Goal: Transaction & Acquisition: Download file/media

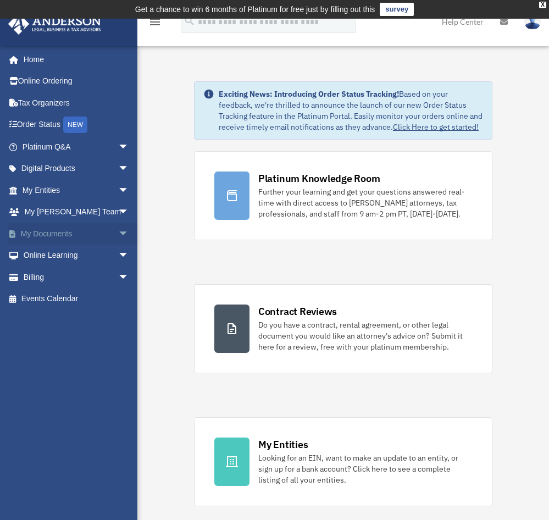
click at [118, 233] on span "arrow_drop_down" at bounding box center [129, 233] width 22 height 23
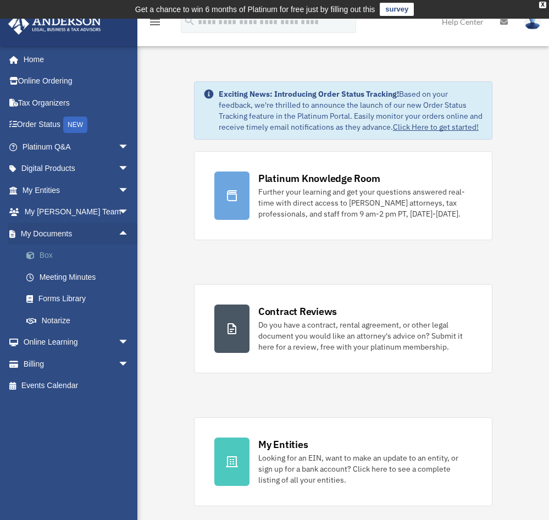
click at [46, 258] on link "Box" at bounding box center [80, 255] width 130 height 22
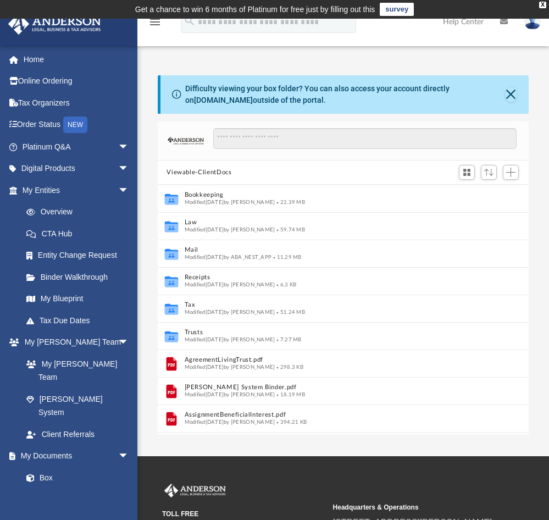
scroll to position [241, 362]
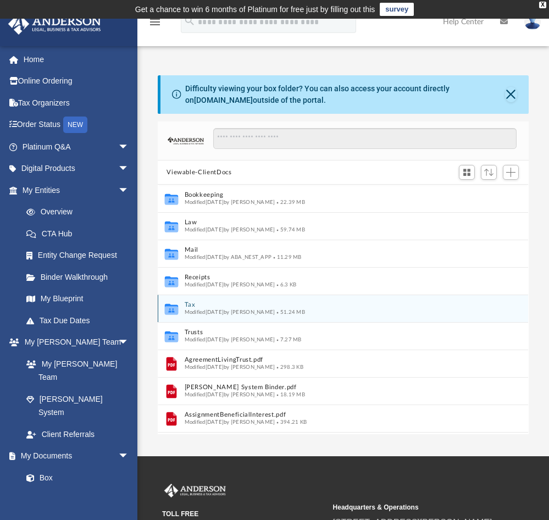
click at [191, 309] on div "Modified [DATE] by [PERSON_NAME] 51.24 MB" at bounding box center [332, 312] width 294 height 7
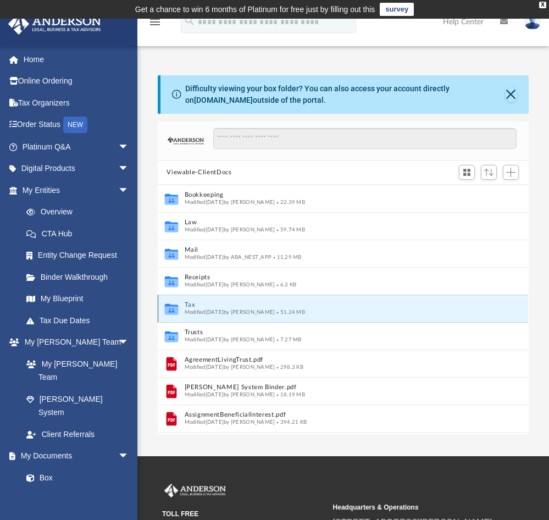
click at [191, 309] on div "Modified [DATE] by [PERSON_NAME] 51.24 MB" at bounding box center [332, 312] width 294 height 7
drag, startPoint x: 191, startPoint y: 308, endPoint x: 168, endPoint y: 309, distance: 23.7
click at [168, 309] on icon "grid" at bounding box center [171, 310] width 13 height 8
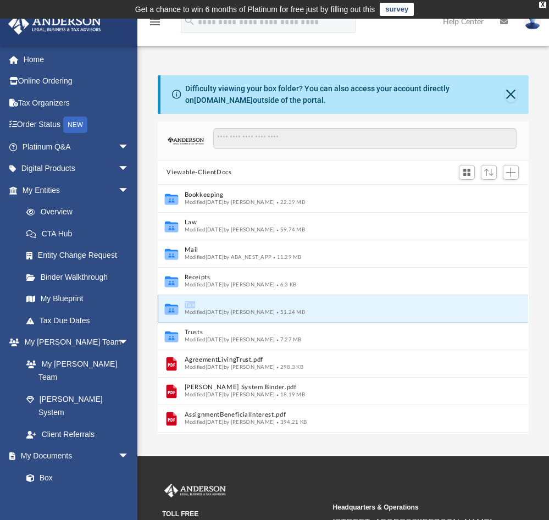
click at [168, 309] on icon "grid" at bounding box center [171, 310] width 13 height 8
drag, startPoint x: 168, startPoint y: 309, endPoint x: 329, endPoint y: 310, distance: 161.5
drag, startPoint x: 329, startPoint y: 310, endPoint x: 308, endPoint y: 311, distance: 21.5
click at [305, 311] on span "51.24 MB" at bounding box center [290, 311] width 30 height 5
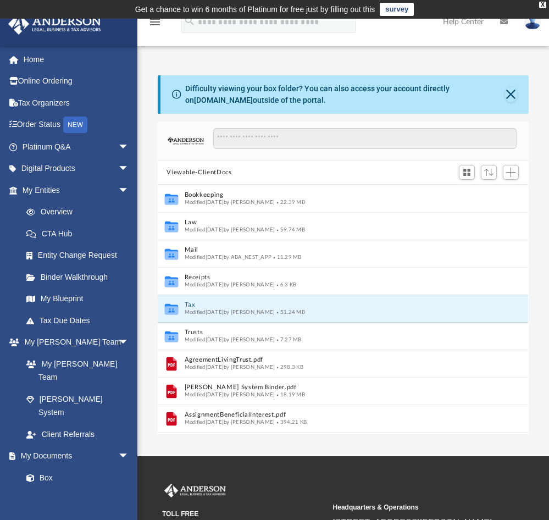
drag, startPoint x: 308, startPoint y: 311, endPoint x: 332, endPoint y: 155, distance: 158.4
click at [332, 155] on div at bounding box center [360, 144] width 313 height 32
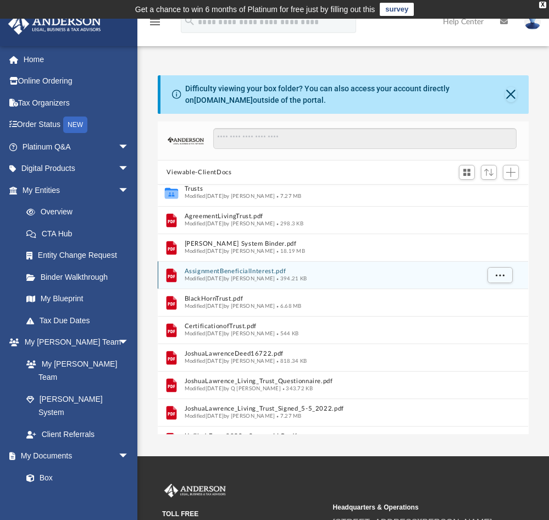
scroll to position [52, 0]
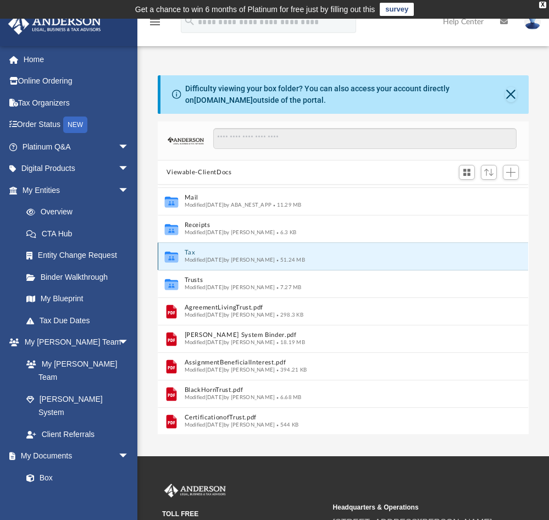
click at [172, 257] on icon "grid" at bounding box center [171, 258] width 13 height 8
click at [170, 256] on icon "grid" at bounding box center [171, 257] width 13 height 11
click at [509, 96] on button "Close" at bounding box center [511, 94] width 12 height 15
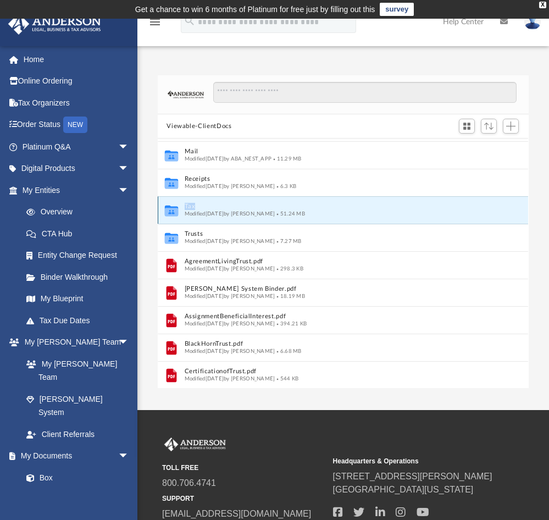
scroll to position [0, 0]
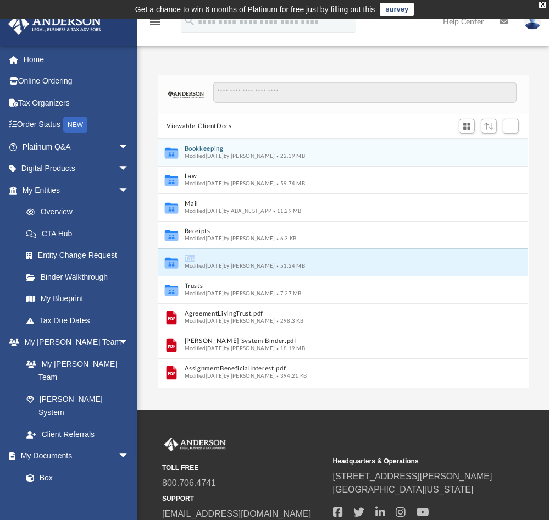
click at [242, 149] on button "Bookkeeping" at bounding box center [332, 149] width 294 height 7
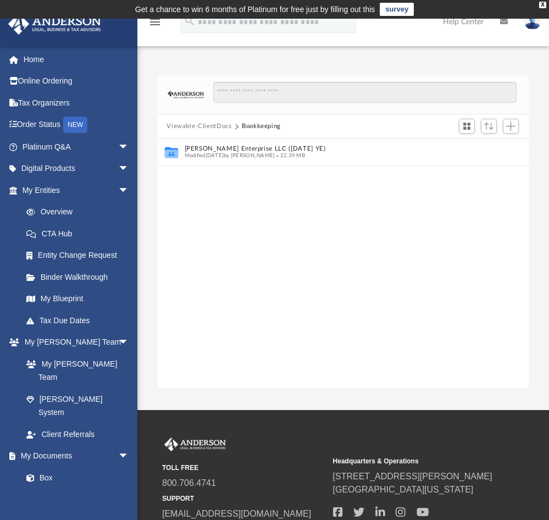
click at [221, 122] on button "Viewable-ClientDocs" at bounding box center [198, 126] width 65 height 10
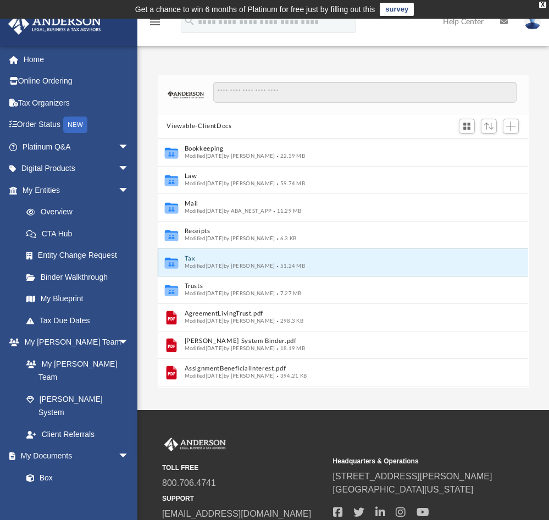
click at [224, 260] on button "Tax" at bounding box center [332, 258] width 294 height 7
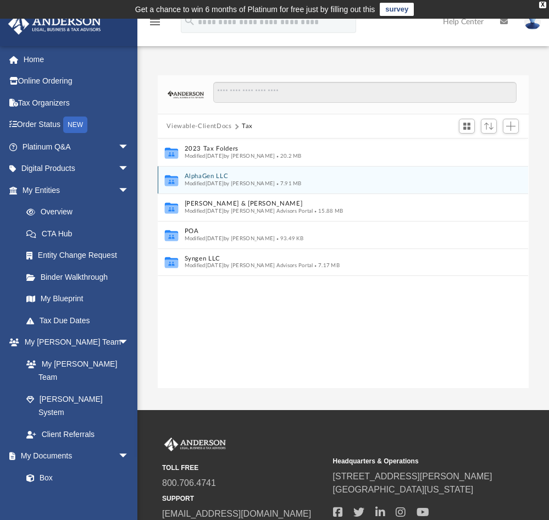
click at [215, 177] on button "AlphaGen LLC" at bounding box center [336, 176] width 302 height 7
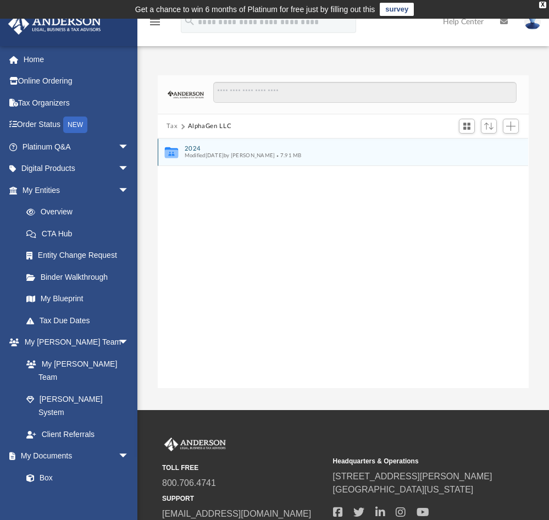
click at [210, 157] on span "Modified Wed Aug 27 2025 by Vicki Schultz" at bounding box center [230, 155] width 91 height 5
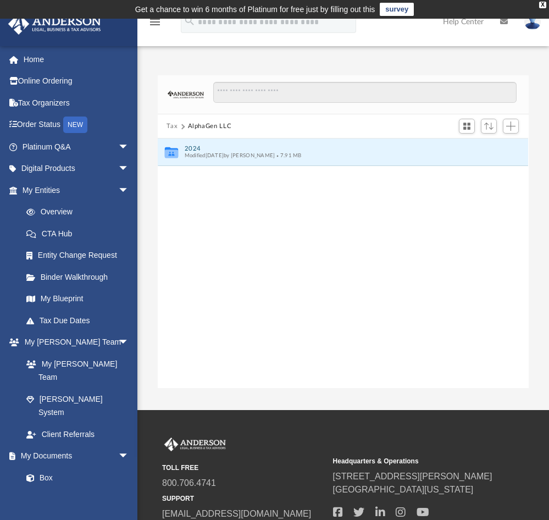
click at [207, 203] on div "Collaborated Folder 2024 Modified Wed Aug 27 2025 by Vicki Schultz 7.91 MB" at bounding box center [343, 263] width 370 height 250
click at [197, 147] on button "2024" at bounding box center [336, 148] width 302 height 7
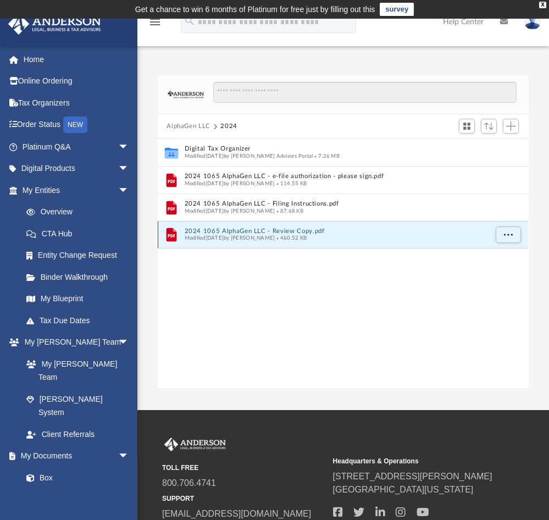
click at [187, 231] on button "2024 1065 AlphaGen LLC - Review Copy.pdf" at bounding box center [336, 230] width 302 height 7
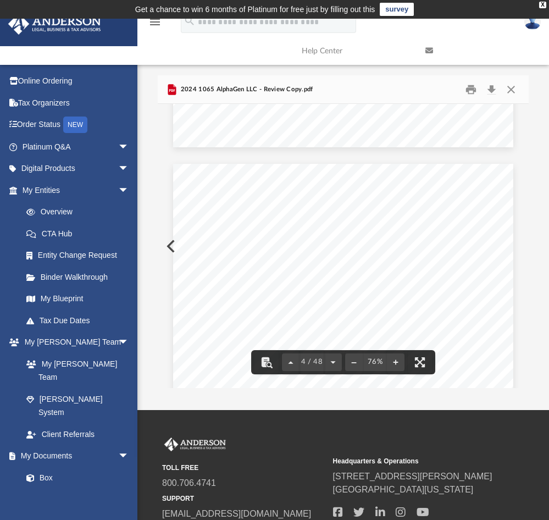
scroll to position [1538, 0]
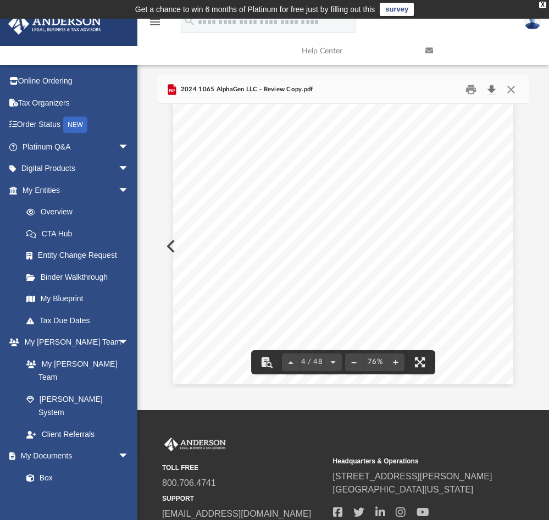
click at [493, 88] on button "Download" at bounding box center [492, 89] width 20 height 17
